Goal: Information Seeking & Learning: Learn about a topic

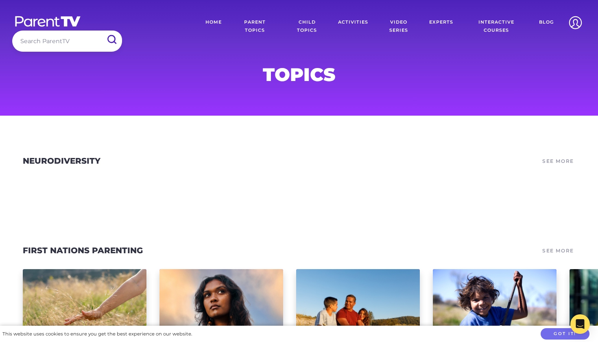
click at [261, 20] on link "Parent Topics" at bounding box center [255, 26] width 54 height 28
click at [357, 20] on link "Activities" at bounding box center [353, 26] width 42 height 28
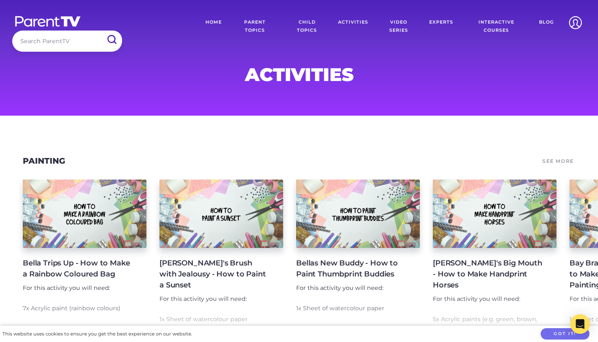
click at [400, 22] on link "Video Series" at bounding box center [398, 26] width 49 height 28
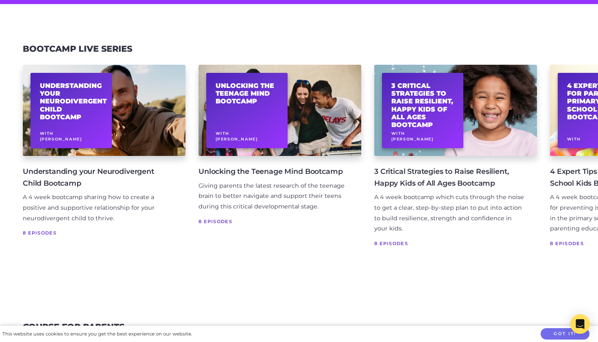
scroll to position [111, 0]
click at [207, 218] on span "8 Episodes" at bounding box center [273, 221] width 150 height 8
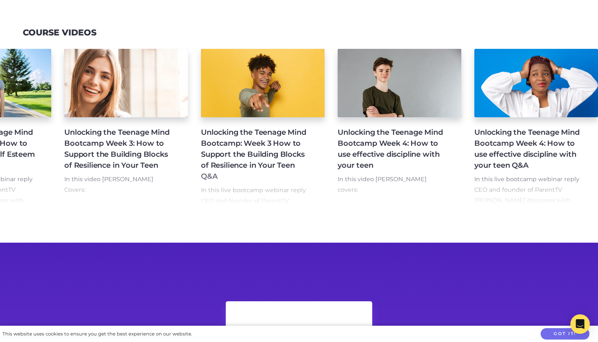
scroll to position [182, 0]
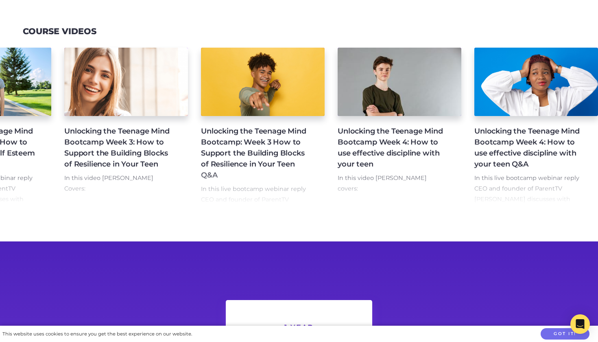
click at [362, 140] on h4 "Unlocking the Teenage Mind Bootcamp Week 4: How to use effective discipline wit…" at bounding box center [393, 148] width 111 height 44
